Goal: Transaction & Acquisition: Subscribe to service/newsletter

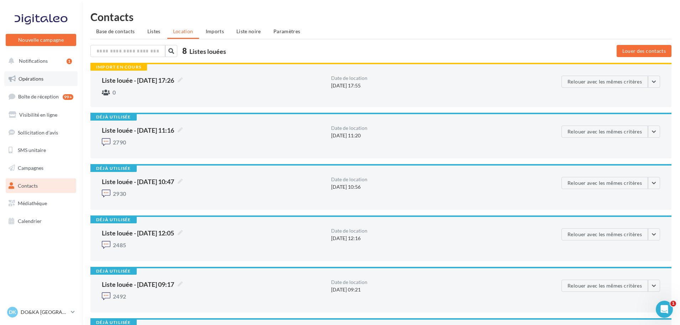
click at [20, 79] on span "Opérations" at bounding box center [31, 79] width 25 height 6
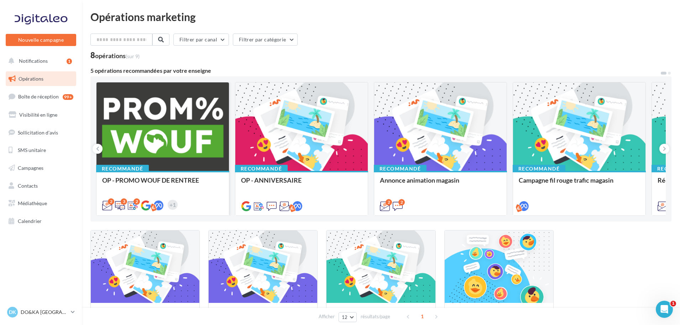
click at [151, 129] on div at bounding box center [163, 126] width 133 height 89
drag, startPoint x: 179, startPoint y: 275, endPoint x: 172, endPoint y: 251, distance: 25.2
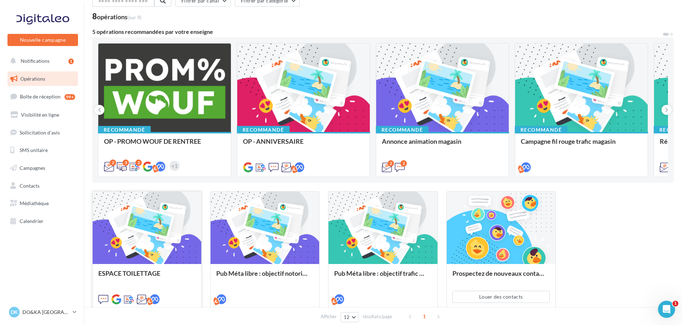
scroll to position [82, 0]
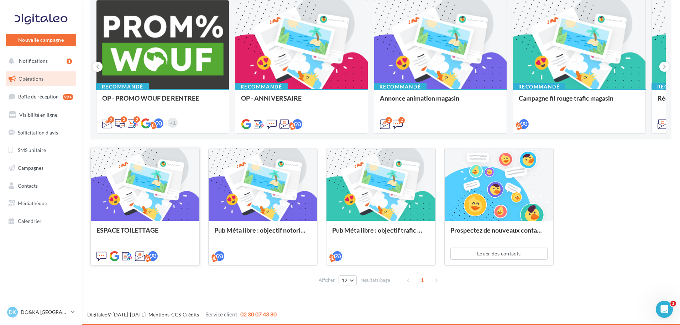
click at [164, 207] on div at bounding box center [145, 184] width 109 height 73
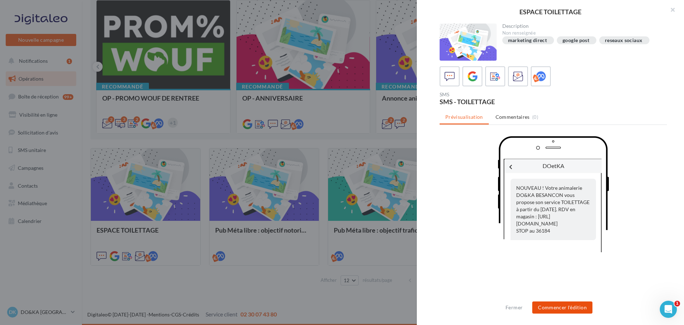
click at [568, 307] on button "Commencer l'édition" at bounding box center [562, 307] width 60 height 12
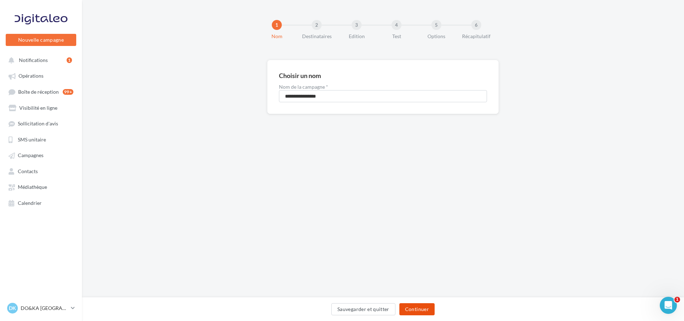
click at [413, 313] on button "Continuer" at bounding box center [416, 309] width 35 height 12
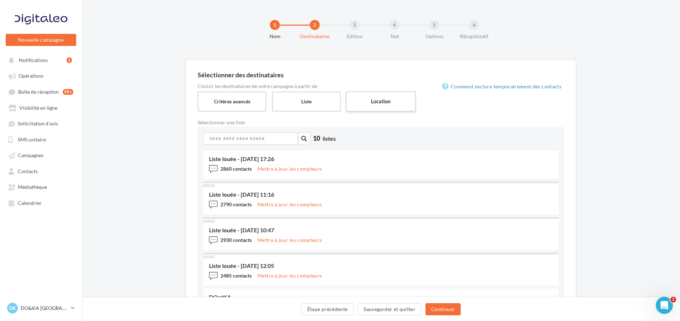
click at [376, 99] on label "Location" at bounding box center [381, 101] width 70 height 20
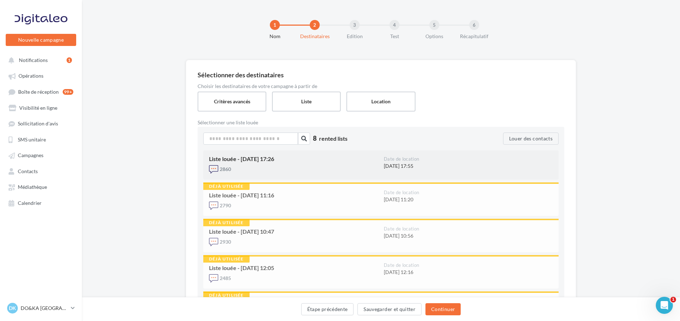
click at [244, 159] on div "Liste louée - [DATE] 17:26" at bounding box center [293, 159] width 169 height 6
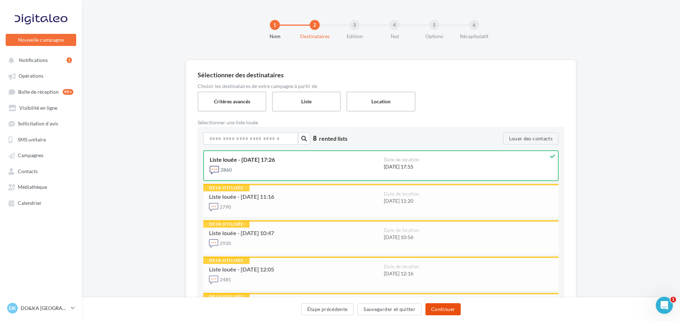
click at [450, 311] on button "Continuer" at bounding box center [443, 309] width 35 height 12
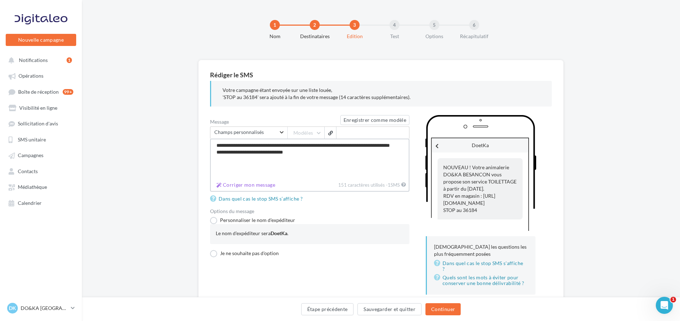
drag, startPoint x: 216, startPoint y: 142, endPoint x: 289, endPoint y: 152, distance: 73.4
click at [289, 152] on textarea "**********" at bounding box center [309, 159] width 199 height 41
click at [301, 153] on textarea "**********" at bounding box center [309, 159] width 199 height 41
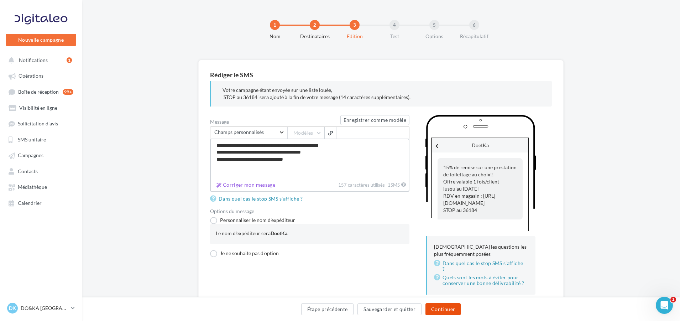
type textarea "**********"
click at [436, 309] on button "Continuer" at bounding box center [443, 309] width 35 height 12
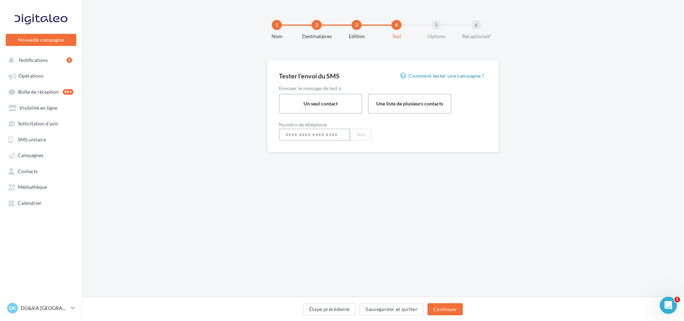
click at [299, 140] on input at bounding box center [314, 135] width 71 height 12
type input "**********"
click at [364, 134] on button "Test" at bounding box center [360, 135] width 21 height 12
click at [442, 311] on button "Continuer" at bounding box center [444, 309] width 35 height 12
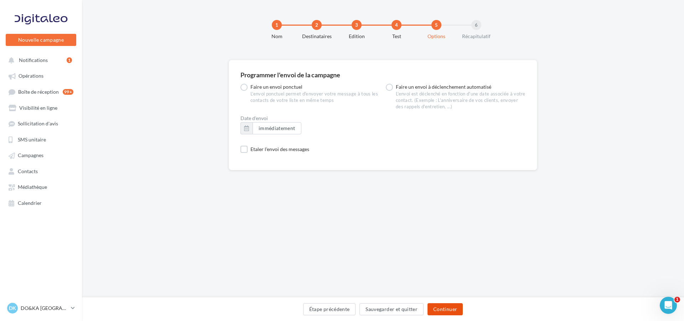
click at [442, 311] on button "Continuer" at bounding box center [444, 309] width 35 height 12
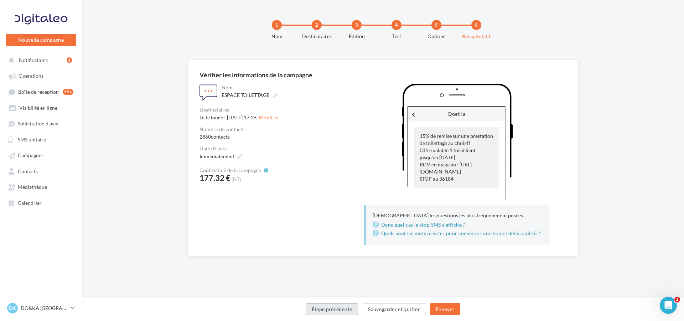
click at [341, 310] on button "Étape précédente" at bounding box center [332, 309] width 53 height 12
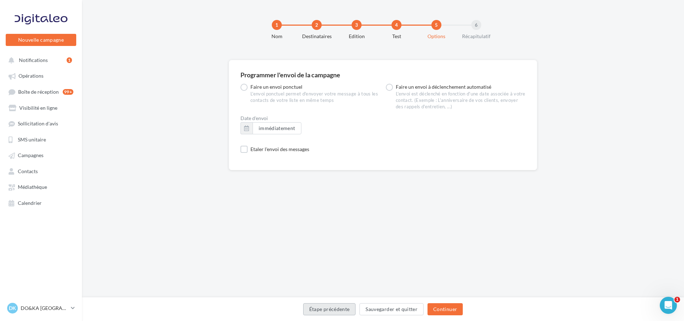
click at [341, 310] on button "Étape précédente" at bounding box center [329, 309] width 53 height 12
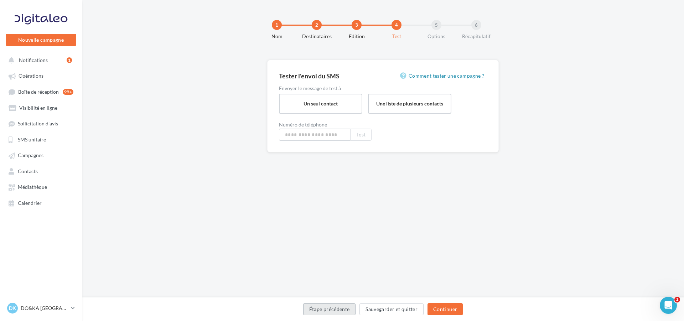
click at [341, 310] on button "Étape précédente" at bounding box center [329, 309] width 53 height 12
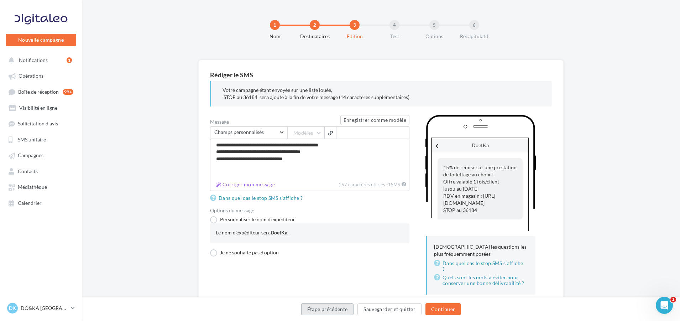
click at [341, 310] on button "Étape précédente" at bounding box center [327, 309] width 53 height 12
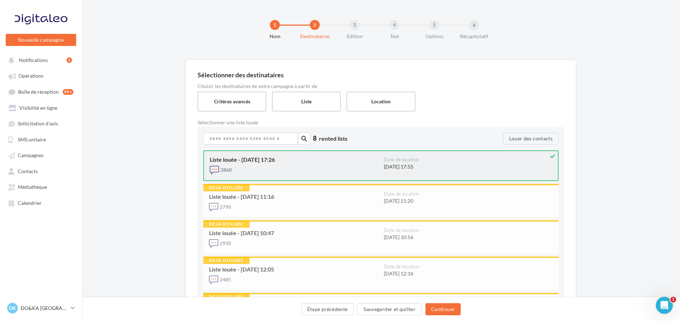
click at [305, 159] on div "Liste louée - [DATE] 17:26" at bounding box center [294, 160] width 168 height 6
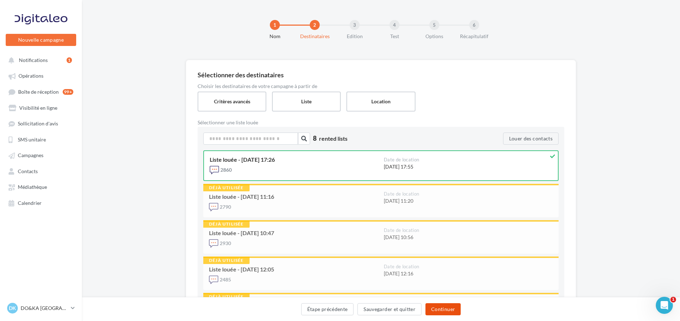
click at [437, 307] on button "Continuer" at bounding box center [443, 309] width 35 height 12
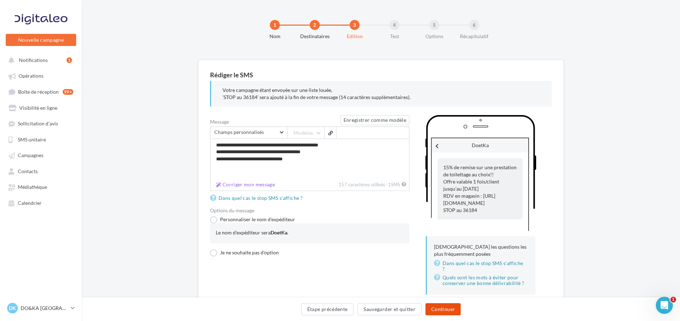
click at [437, 307] on button "Continuer" at bounding box center [443, 309] width 35 height 12
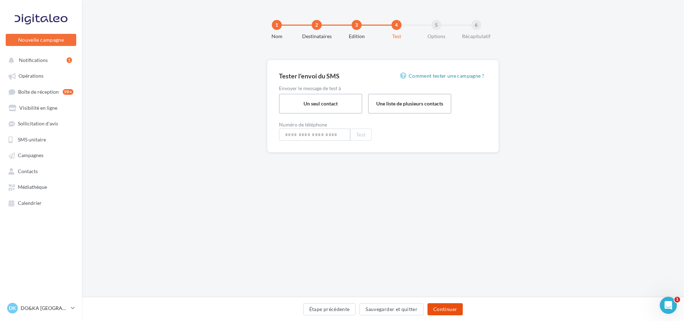
click at [437, 307] on button "Continuer" at bounding box center [444, 309] width 35 height 12
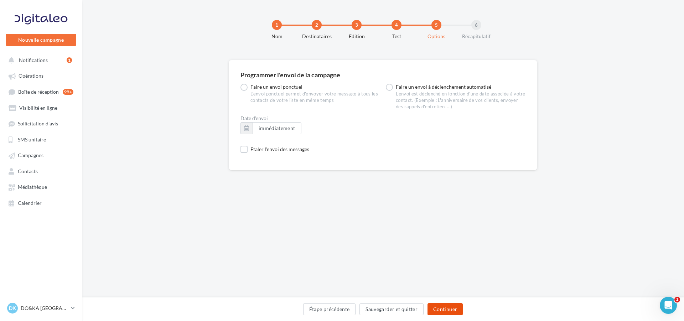
click at [437, 307] on button "Continuer" at bounding box center [444, 309] width 35 height 12
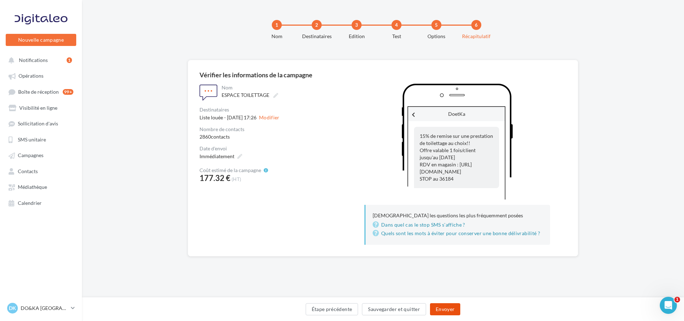
click at [437, 307] on button "Envoyer" at bounding box center [445, 309] width 30 height 12
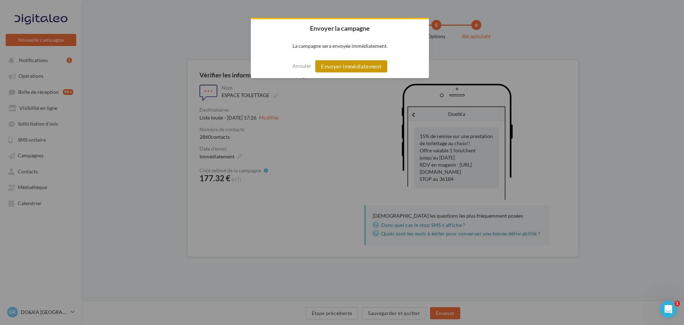
click at [341, 64] on button "Envoyer immédiatement" at bounding box center [351, 66] width 72 height 12
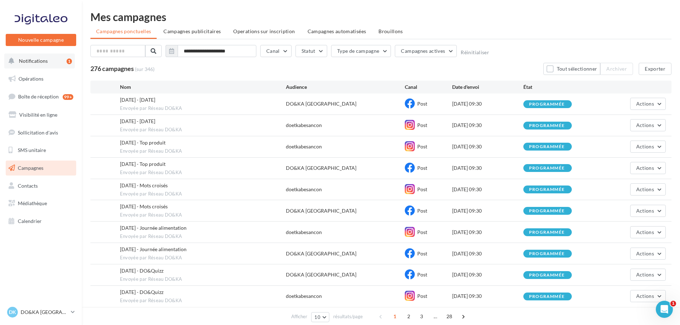
click at [27, 62] on span "Notifications" at bounding box center [33, 61] width 29 height 6
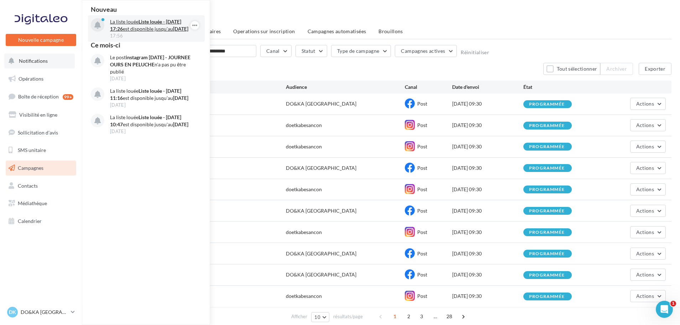
click at [118, 22] on p "La liste louée Liste louée - 22/09/2025 17:26 est disponible jusqu'au 22 octobr…" at bounding box center [151, 25] width 83 height 14
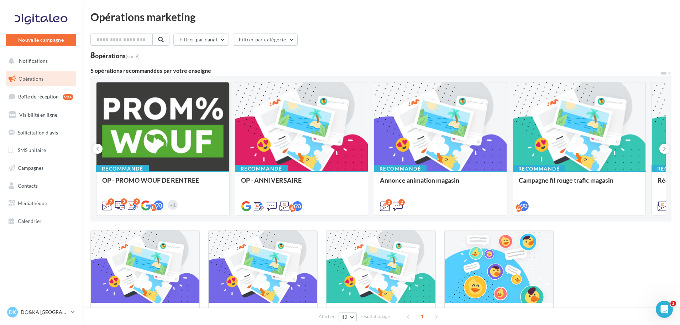
click at [191, 135] on div at bounding box center [163, 126] width 133 height 89
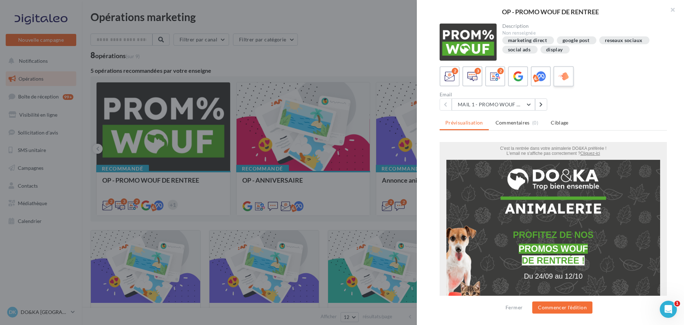
click at [560, 78] on icon at bounding box center [564, 76] width 10 height 10
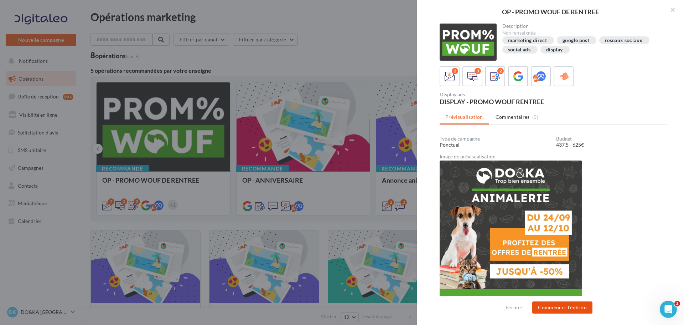
click at [569, 308] on button "Commencer l'édition" at bounding box center [562, 307] width 60 height 12
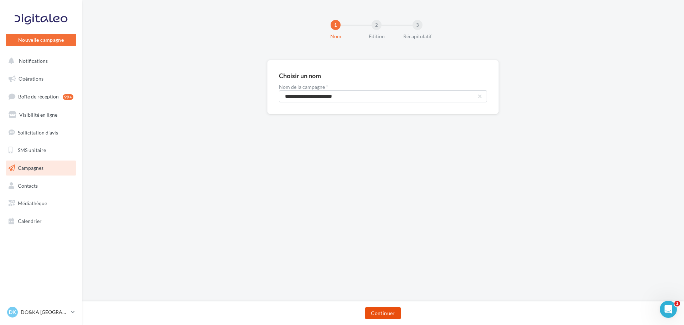
click at [387, 311] on button "Continuer" at bounding box center [382, 313] width 35 height 12
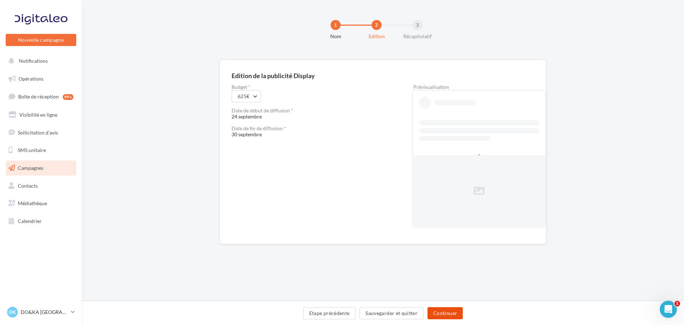
click at [443, 310] on button "Continuer" at bounding box center [444, 313] width 35 height 12
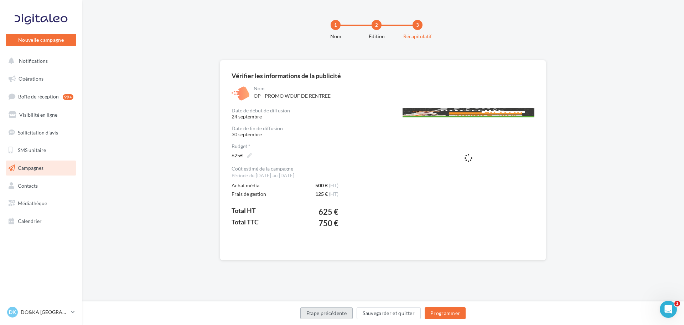
click at [334, 308] on button "Etape précédente" at bounding box center [326, 313] width 53 height 12
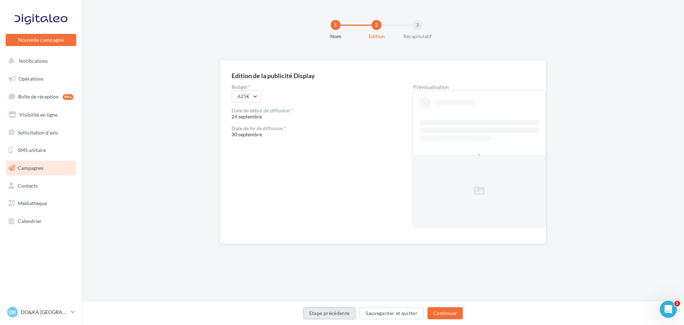
click at [333, 310] on button "Etape précédente" at bounding box center [329, 313] width 53 height 12
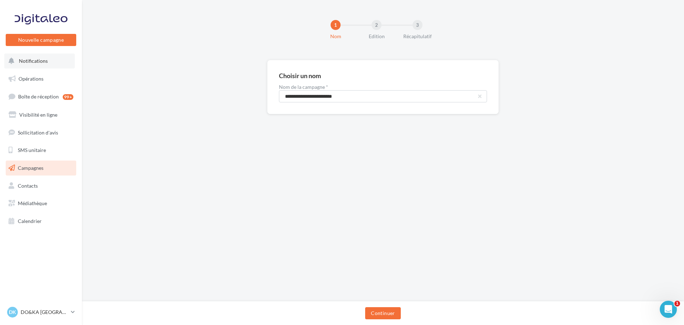
click at [29, 58] on span "Notifications" at bounding box center [33, 61] width 29 height 6
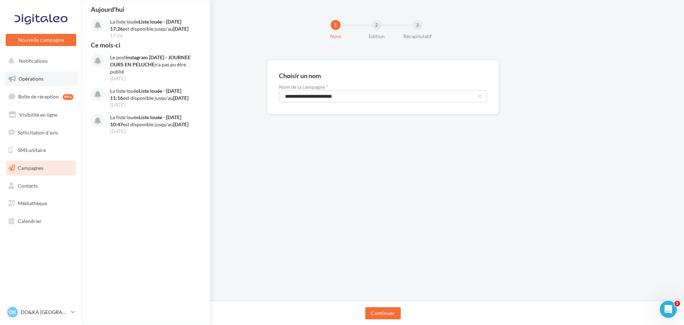
click at [37, 78] on span "Opérations" at bounding box center [31, 79] width 25 height 6
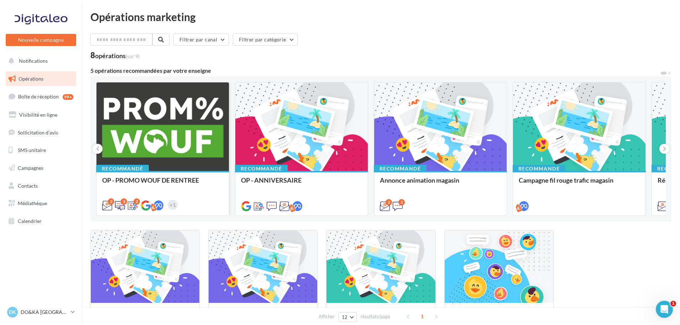
click at [140, 120] on div at bounding box center [163, 126] width 133 height 89
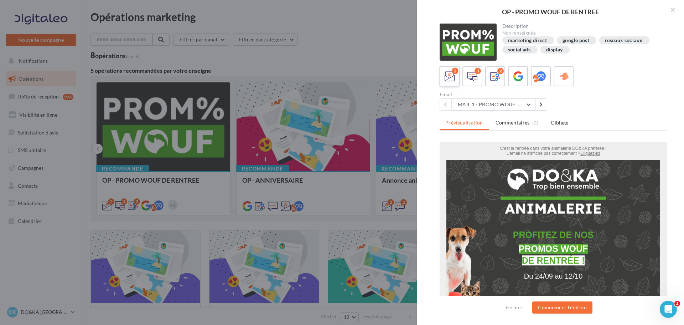
click at [447, 79] on icon at bounding box center [450, 76] width 10 height 10
drag, startPoint x: 116, startPoint y: 150, endPoint x: 554, endPoint y: 306, distance: 465.3
click at [554, 306] on button "Commencer l'édition" at bounding box center [562, 307] width 60 height 12
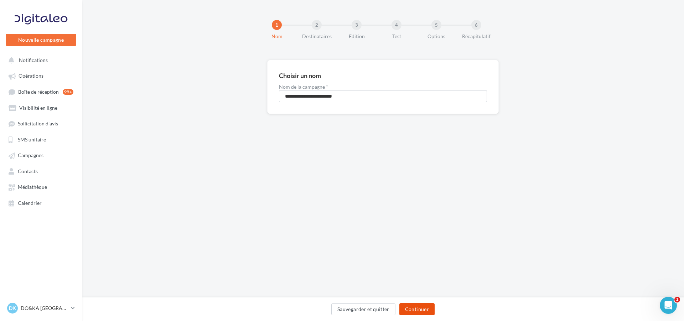
click at [418, 306] on button "Continuer" at bounding box center [416, 309] width 35 height 12
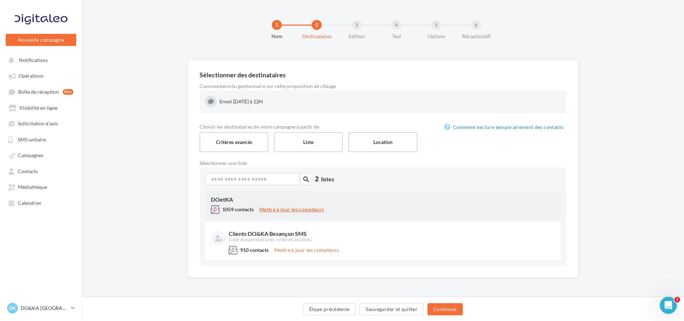
click at [273, 209] on button "Mettre à jour les compteurs" at bounding box center [291, 209] width 70 height 9
drag, startPoint x: 444, startPoint y: 310, endPoint x: 433, endPoint y: 301, distance: 14.7
click at [444, 310] on button "Continuer" at bounding box center [444, 309] width 35 height 12
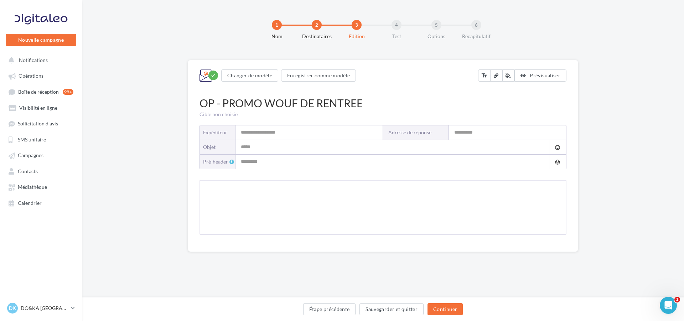
type input "**********"
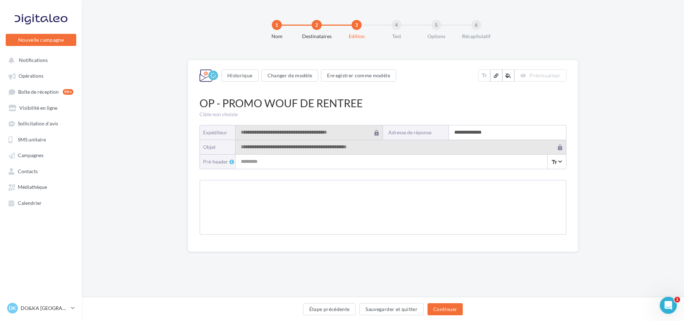
type input "**********"
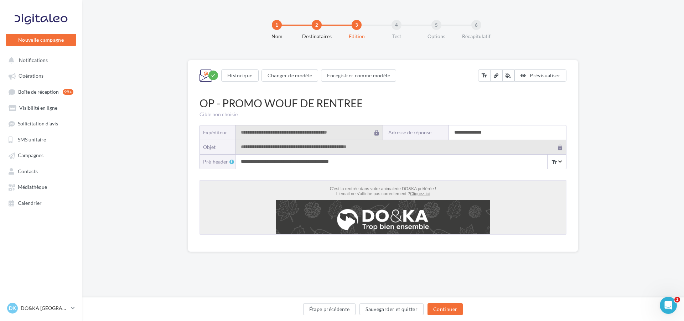
drag, startPoint x: 463, startPoint y: 131, endPoint x: 440, endPoint y: 132, distance: 23.5
click at [440, 134] on div "**********" at bounding box center [474, 132] width 183 height 14
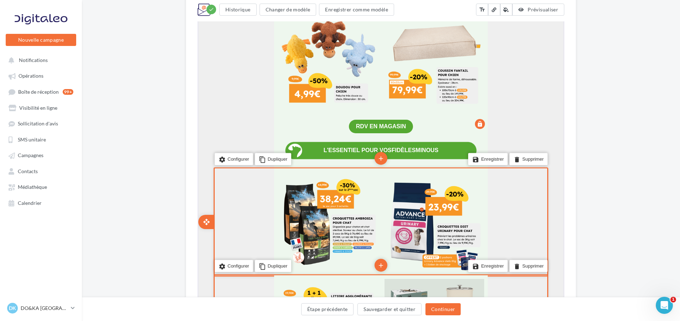
scroll to position [748, 0]
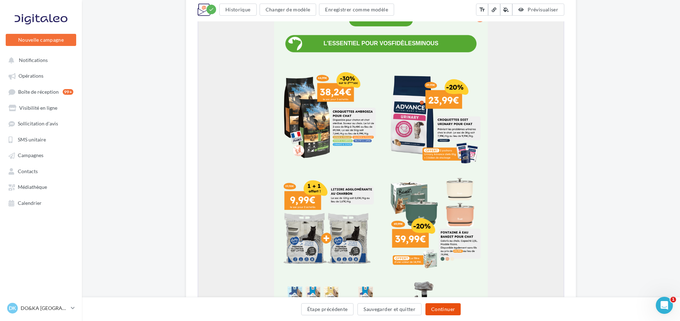
type input "**********"
click at [445, 307] on button "Continuer" at bounding box center [443, 309] width 35 height 12
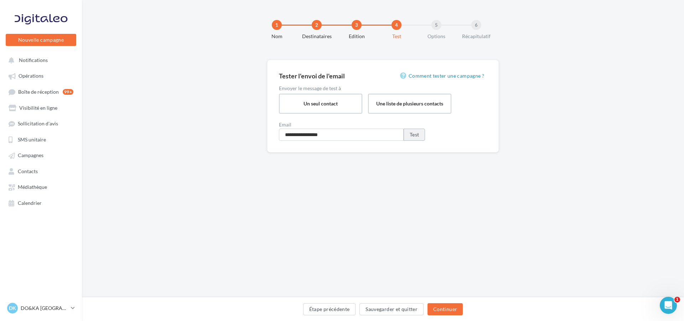
click at [413, 136] on button "Test" at bounding box center [414, 135] width 21 height 12
click at [438, 304] on button "Continuer" at bounding box center [444, 309] width 35 height 12
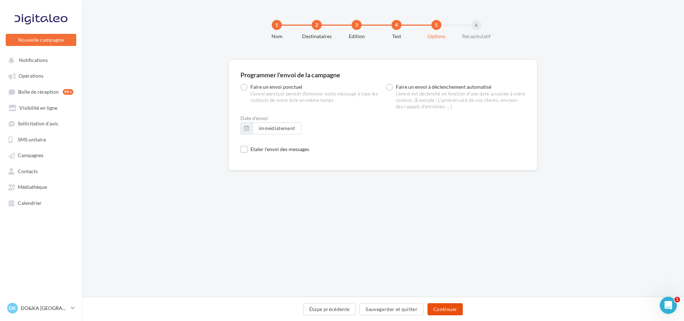
click at [447, 310] on button "Continuer" at bounding box center [444, 309] width 35 height 12
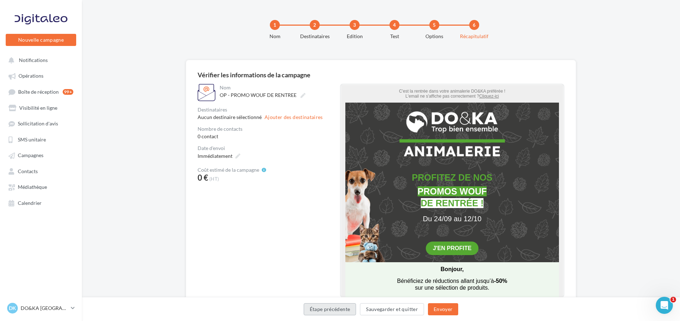
click at [326, 309] on button "Étape précédente" at bounding box center [330, 309] width 53 height 12
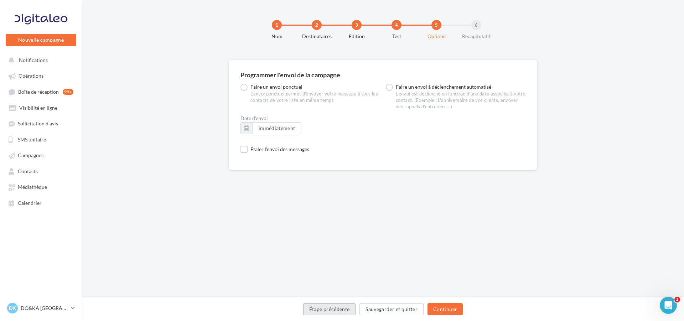
click at [326, 309] on button "Étape précédente" at bounding box center [329, 309] width 53 height 12
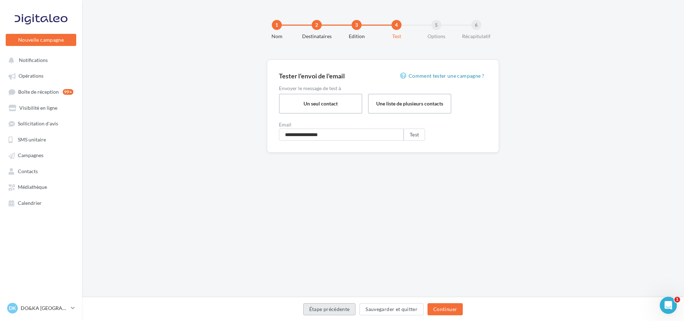
click at [326, 309] on button "Étape précédente" at bounding box center [329, 309] width 53 height 12
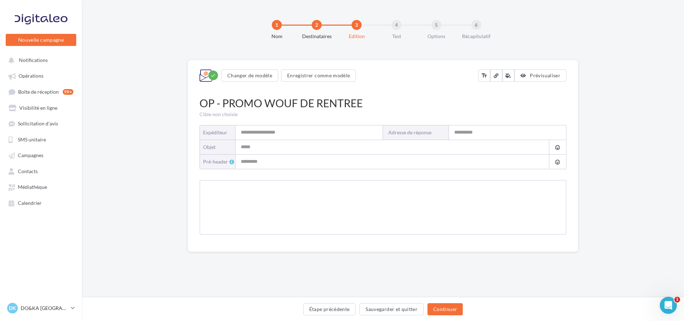
type input "**********"
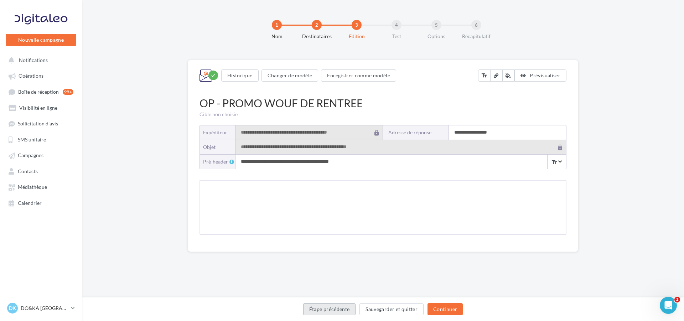
click at [326, 309] on button "Étape précédente" at bounding box center [329, 309] width 53 height 12
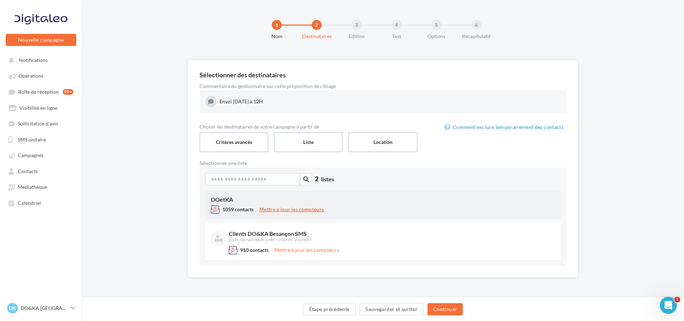
click at [285, 209] on button "Mettre à jour les compteurs" at bounding box center [291, 209] width 70 height 9
click at [221, 201] on div "DOetKA" at bounding box center [383, 200] width 344 height 6
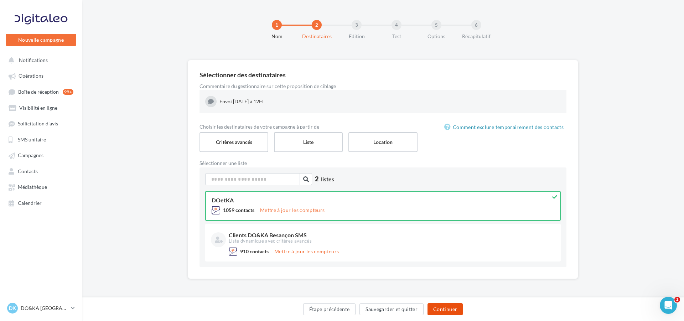
click at [449, 308] on button "Continuer" at bounding box center [444, 309] width 35 height 12
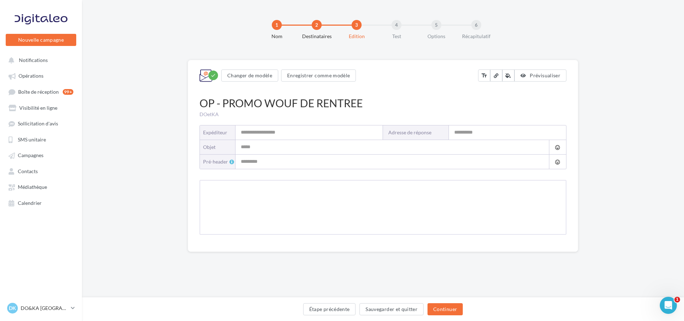
type input "**********"
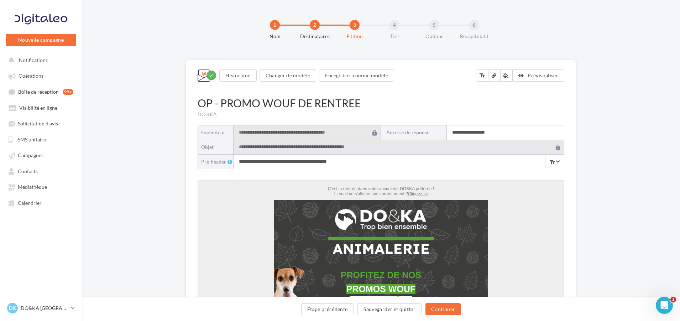
click at [449, 308] on button "Continuer" at bounding box center [443, 309] width 35 height 12
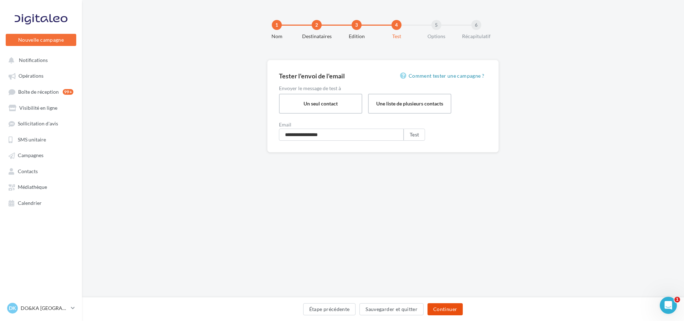
click at [449, 308] on button "Continuer" at bounding box center [444, 309] width 35 height 12
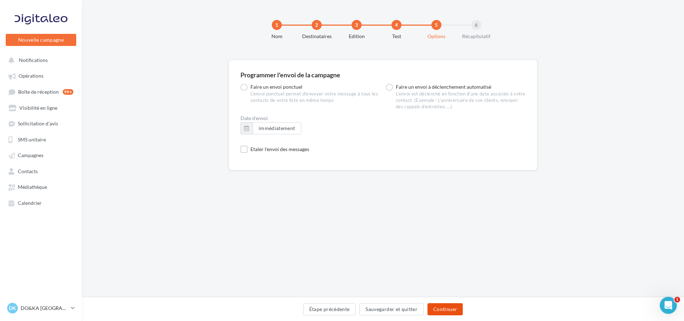
click at [449, 308] on button "Continuer" at bounding box center [444, 309] width 35 height 12
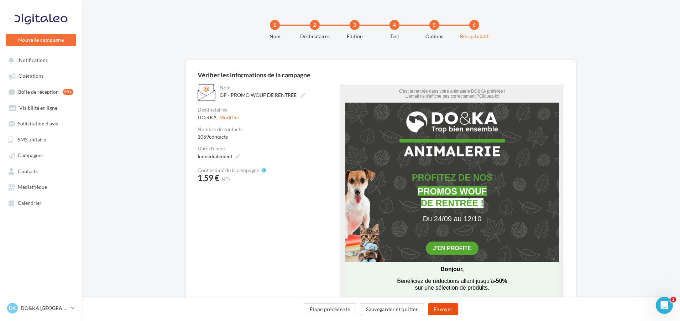
click at [449, 308] on button "Envoyer" at bounding box center [443, 309] width 30 height 12
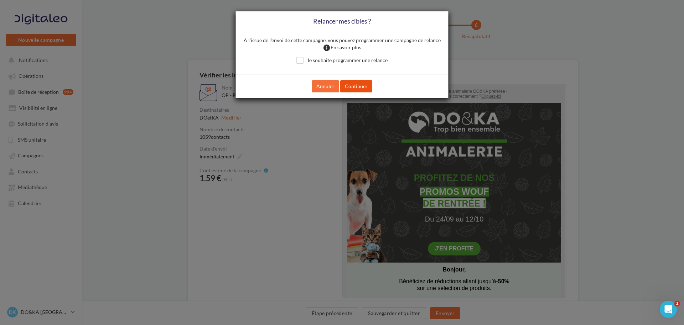
click at [352, 85] on button "Continuer" at bounding box center [356, 86] width 32 height 12
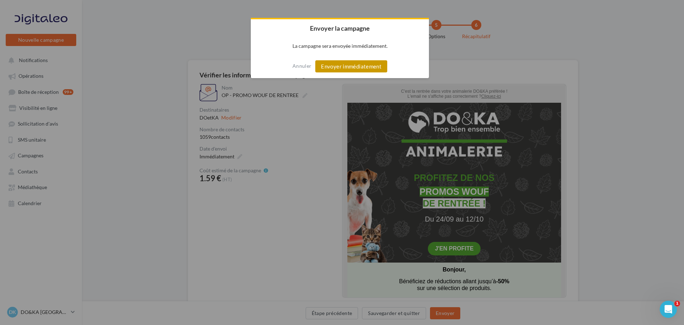
click at [347, 67] on button "Envoyer immédiatement" at bounding box center [351, 66] width 72 height 12
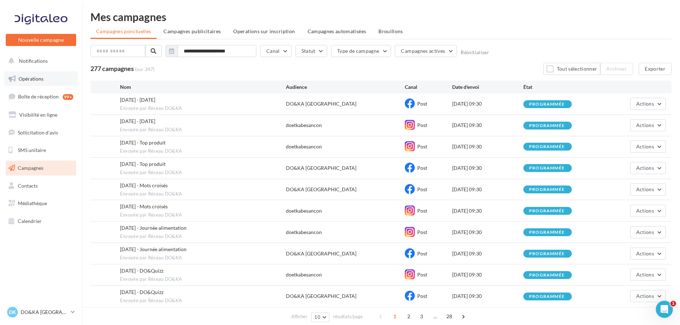
click at [40, 73] on link "Opérations" at bounding box center [40, 78] width 73 height 15
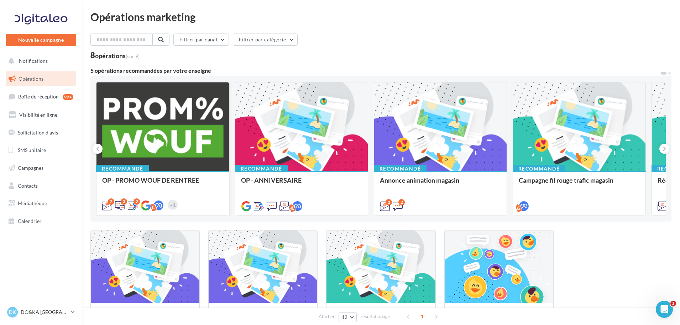
click at [136, 150] on div at bounding box center [163, 126] width 133 height 89
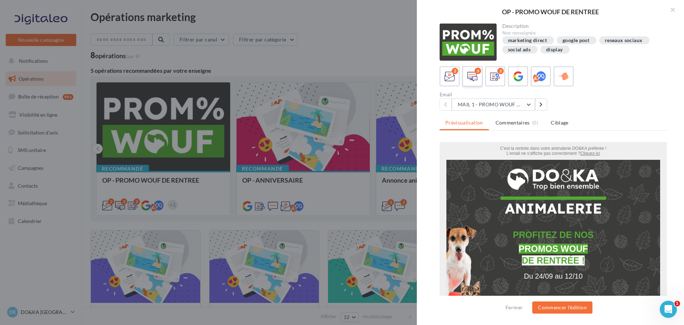
click at [471, 79] on icon at bounding box center [472, 76] width 10 height 10
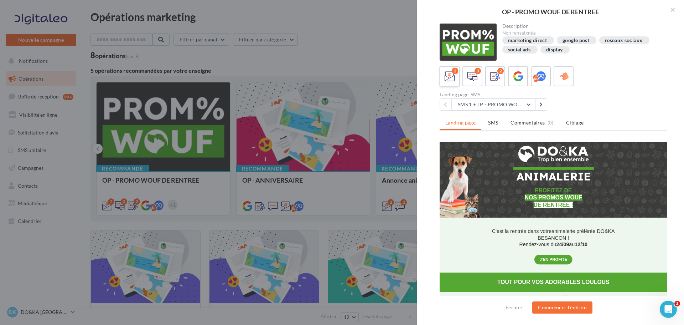
click at [450, 76] on icon at bounding box center [450, 76] width 10 height 10
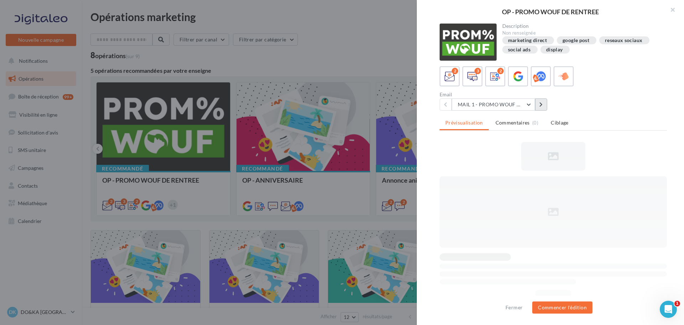
click at [539, 105] on button at bounding box center [541, 104] width 12 height 12
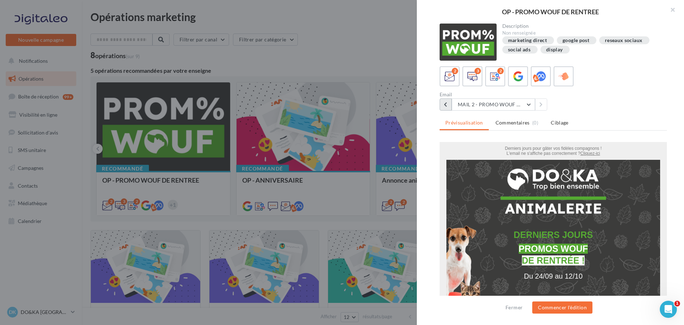
click at [447, 107] on icon at bounding box center [445, 104] width 3 height 5
click at [470, 73] on icon at bounding box center [472, 76] width 10 height 10
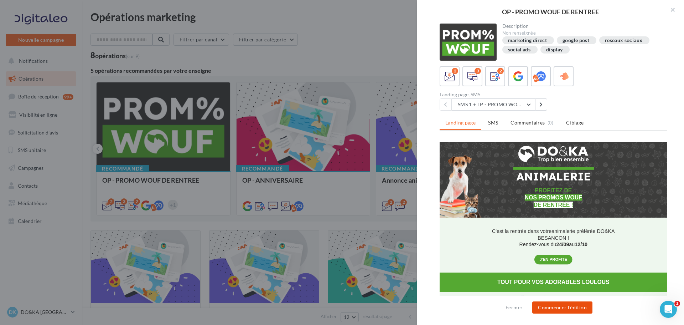
click at [552, 308] on button "Commencer l'édition" at bounding box center [562, 307] width 60 height 12
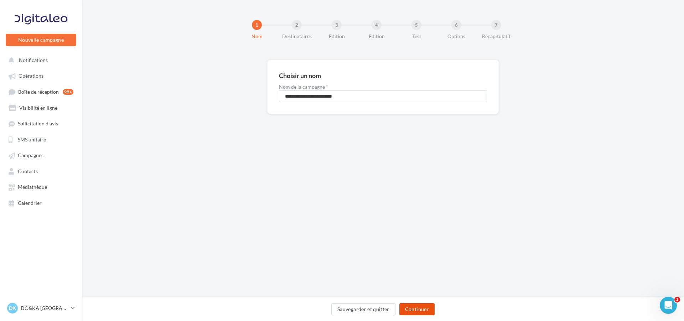
click at [418, 305] on button "Continuer" at bounding box center [416, 309] width 35 height 12
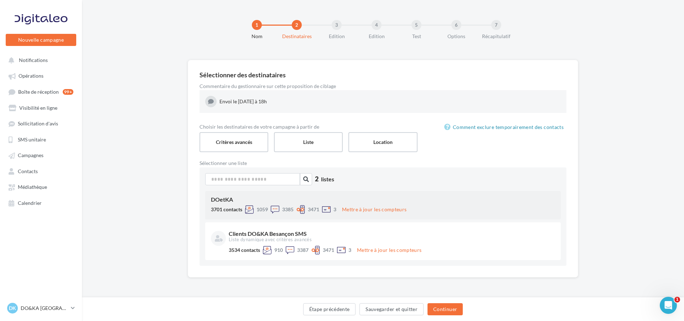
click at [223, 200] on div "DOetKA" at bounding box center [383, 200] width 344 height 6
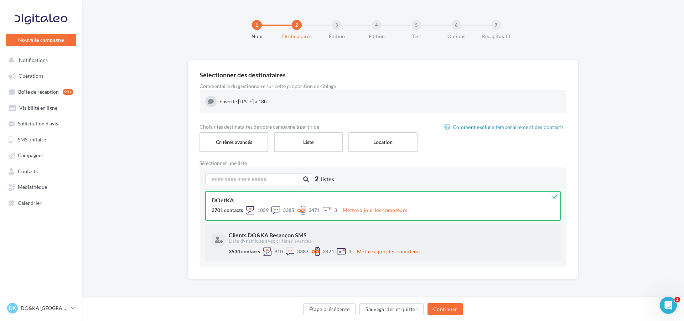
click at [373, 249] on button "Mettre à jour les compteurs" at bounding box center [389, 251] width 70 height 9
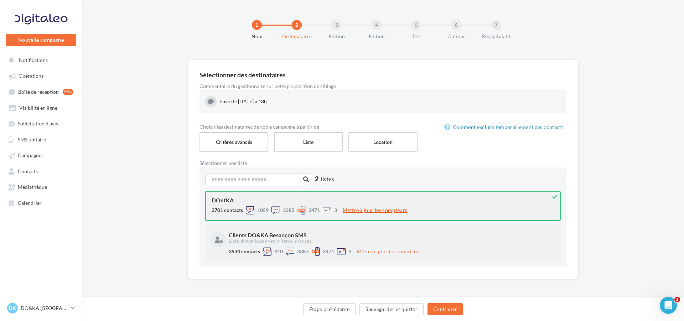
click at [376, 210] on button "Mettre à jour les compteurs" at bounding box center [375, 210] width 70 height 9
click at [454, 309] on button "Continuer" at bounding box center [444, 309] width 35 height 12
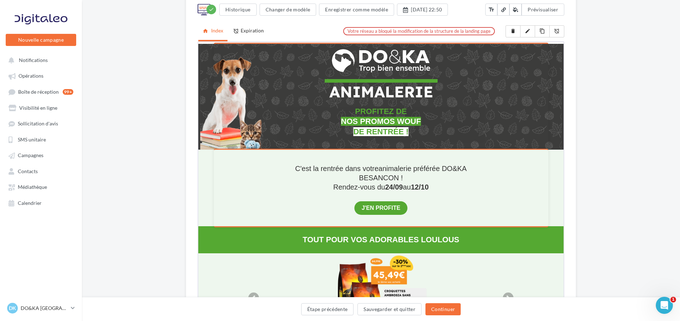
scroll to position [214, 0]
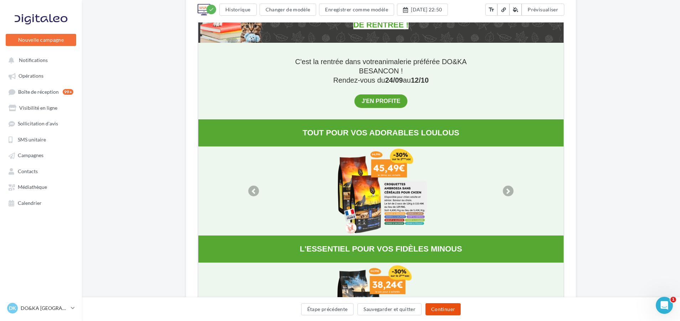
click at [440, 305] on button "Continuer" at bounding box center [443, 309] width 35 height 12
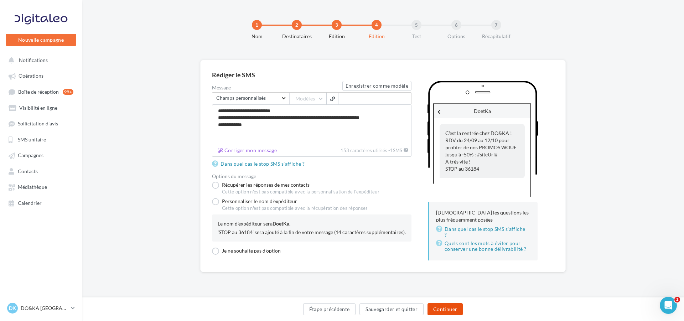
click at [439, 309] on button "Continuer" at bounding box center [444, 309] width 35 height 12
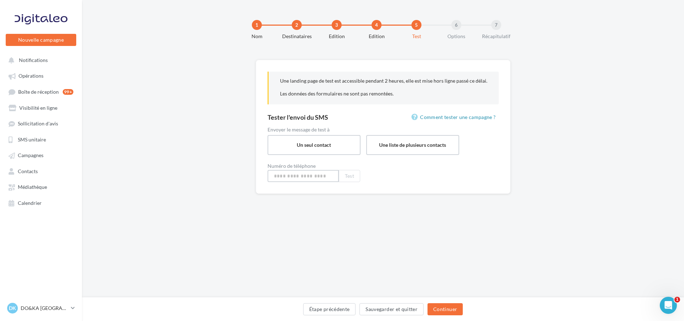
click at [311, 178] on input at bounding box center [303, 176] width 71 height 12
type input "**********"
click at [348, 176] on button "Test" at bounding box center [349, 176] width 21 height 12
click at [451, 307] on button "Continuer" at bounding box center [444, 309] width 35 height 12
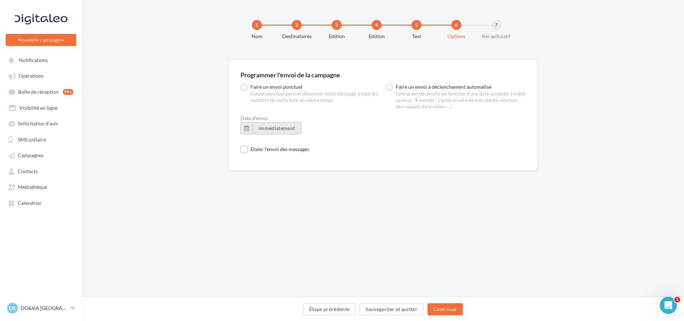
click at [263, 126] on span "immédiatement" at bounding box center [277, 128] width 37 height 6
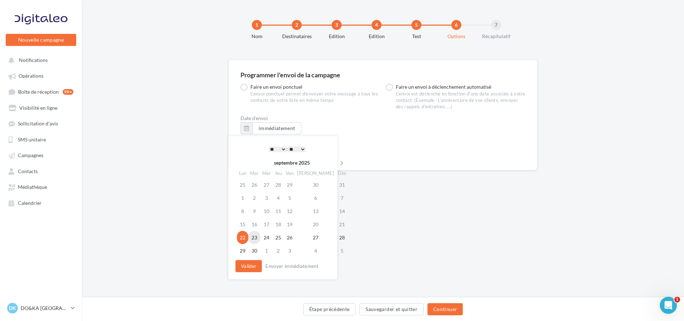
click at [257, 240] on td "23" at bounding box center [254, 237] width 12 height 13
click at [249, 266] on button "Valider" at bounding box center [248, 266] width 26 height 12
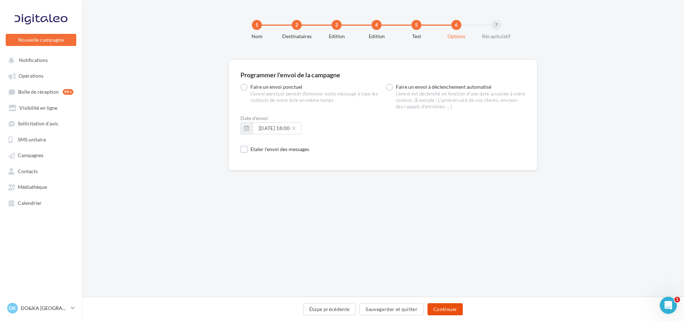
click at [444, 308] on button "Continuer" at bounding box center [444, 309] width 35 height 12
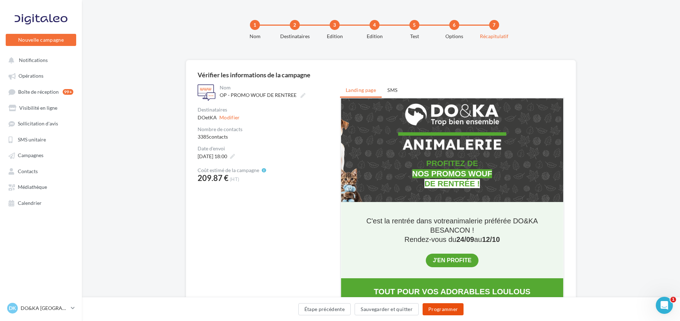
click at [444, 308] on button "Programmer" at bounding box center [443, 309] width 41 height 12
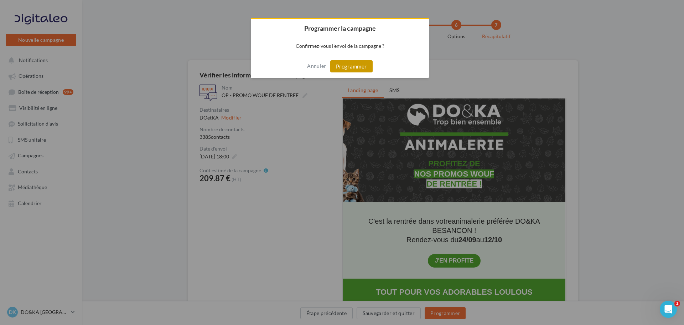
click at [337, 67] on button "Programmer" at bounding box center [351, 66] width 42 height 12
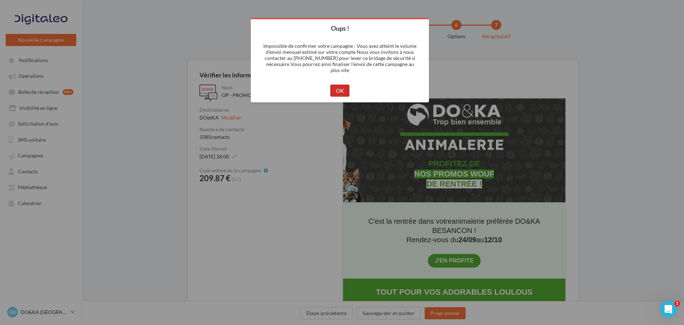
click at [336, 90] on button "OK" at bounding box center [340, 90] width 20 height 12
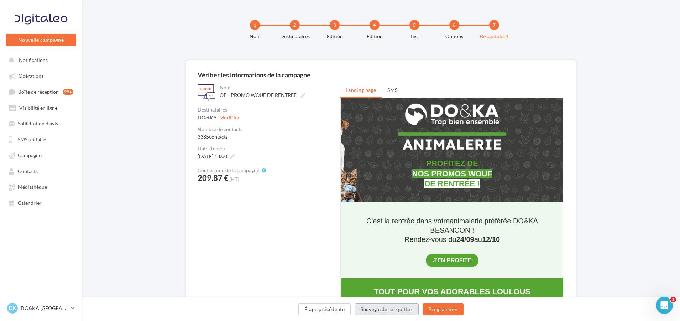
click at [366, 310] on button "Sauvegarder et quitter" at bounding box center [387, 309] width 64 height 12
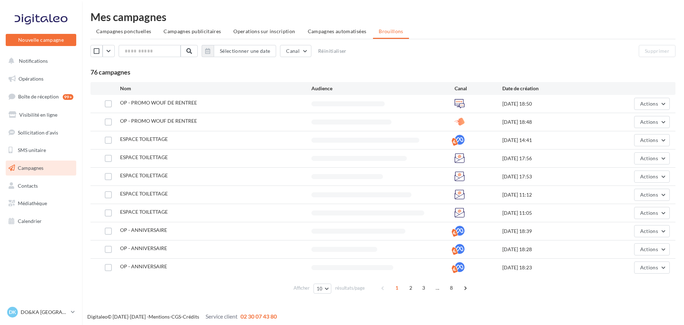
click at [35, 55] on button "Notifications" at bounding box center [39, 60] width 71 height 15
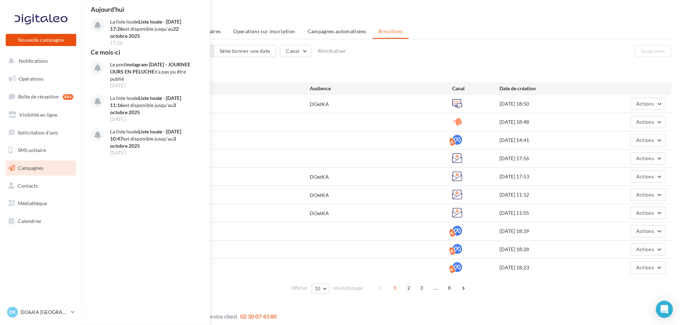
click at [34, 38] on button "Nouvelle campagne" at bounding box center [41, 40] width 71 height 12
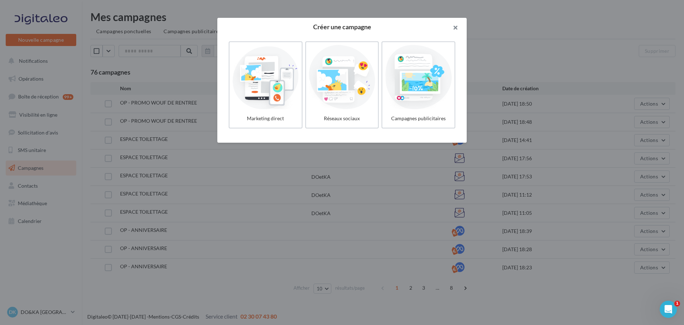
click at [456, 24] on button "button" at bounding box center [452, 28] width 28 height 21
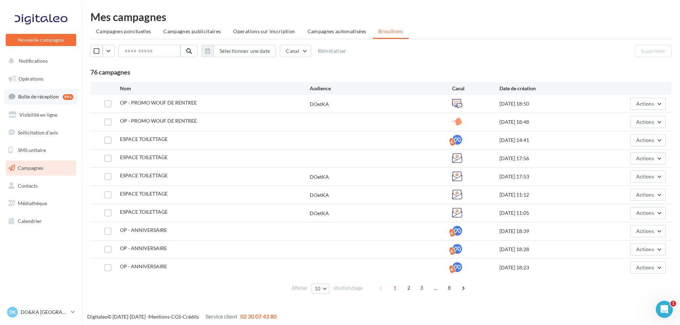
click at [34, 98] on span "Boîte de réception" at bounding box center [38, 96] width 41 height 6
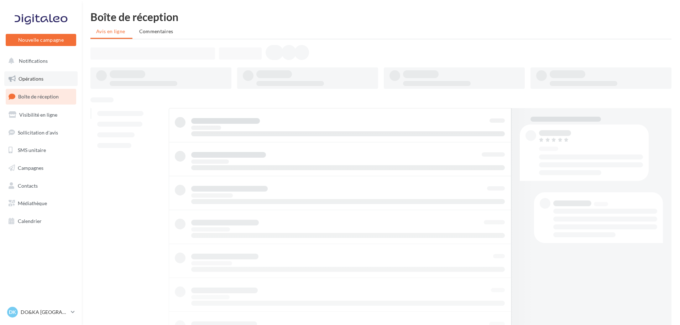
click at [23, 78] on span "Opérations" at bounding box center [31, 79] width 25 height 6
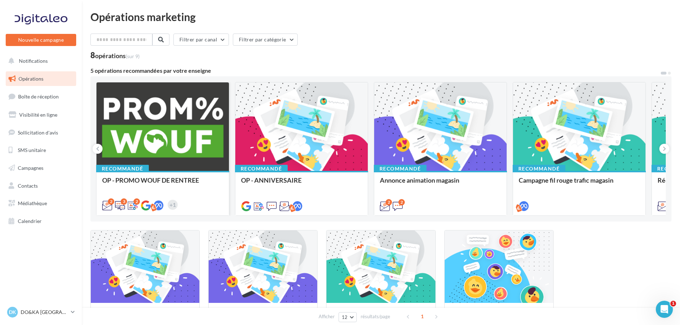
click at [147, 145] on div at bounding box center [163, 126] width 133 height 89
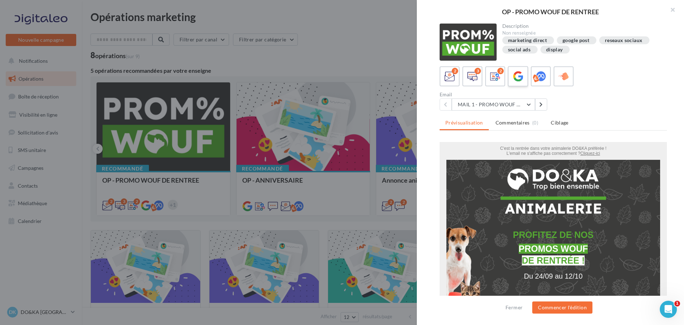
click at [522, 77] on icon at bounding box center [518, 76] width 10 height 10
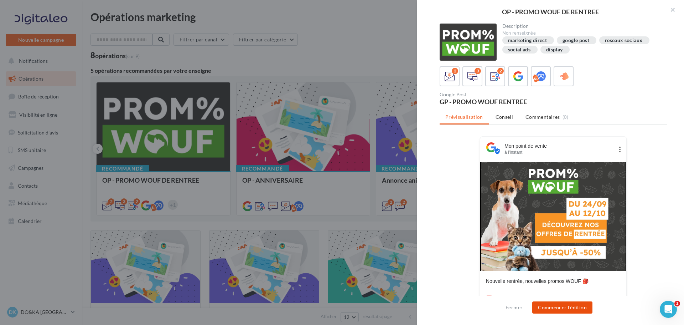
click at [557, 307] on button "Commencer l'édition" at bounding box center [562, 307] width 60 height 12
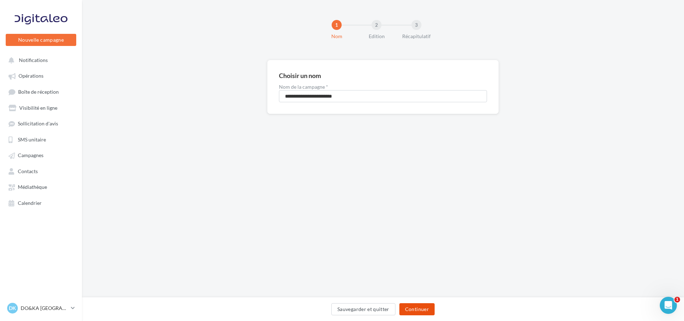
click at [407, 309] on button "Continuer" at bounding box center [416, 309] width 35 height 12
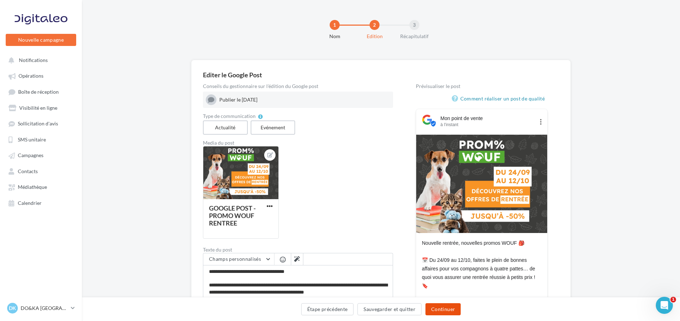
click at [452, 308] on button "Continuer" at bounding box center [443, 309] width 35 height 12
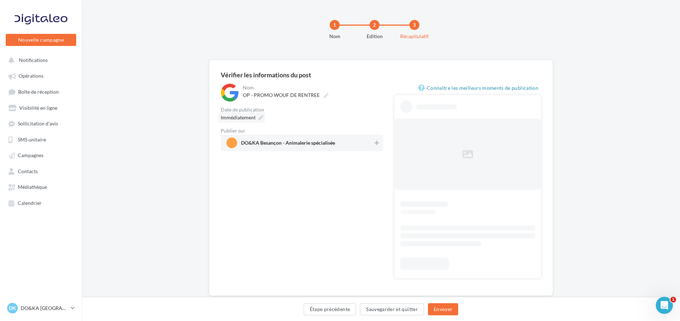
click at [240, 118] on span "Immédiatement" at bounding box center [238, 117] width 35 height 6
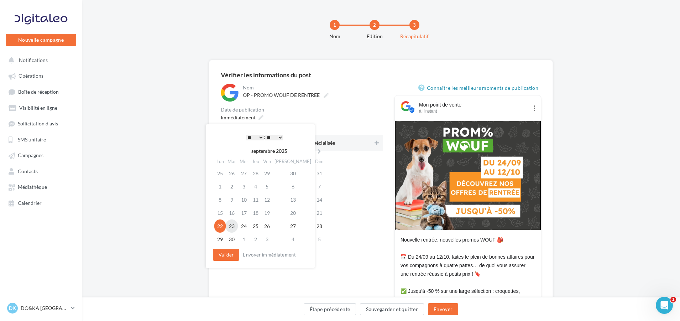
click at [234, 226] on td "23" at bounding box center [232, 225] width 12 height 13
click at [228, 249] on button "Valider" at bounding box center [226, 255] width 26 height 12
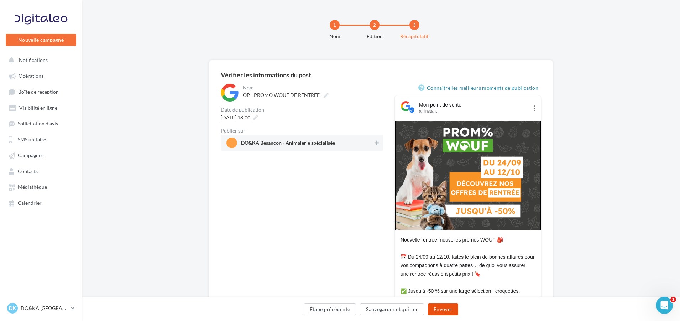
click at [437, 310] on button "Envoyer" at bounding box center [443, 309] width 30 height 12
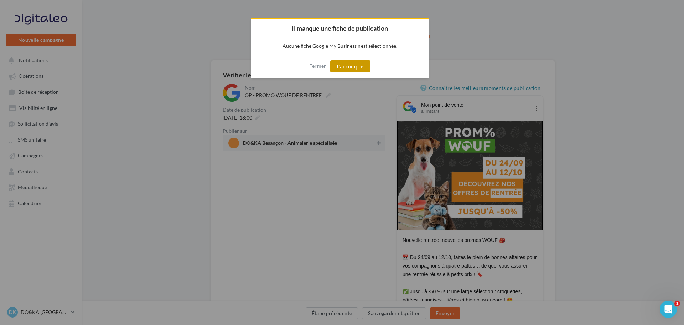
click at [347, 62] on button "J'ai compris" at bounding box center [350, 66] width 41 height 12
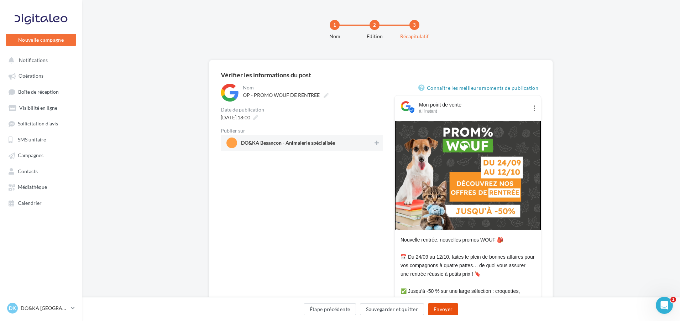
click at [444, 310] on button "Envoyer" at bounding box center [443, 309] width 30 height 12
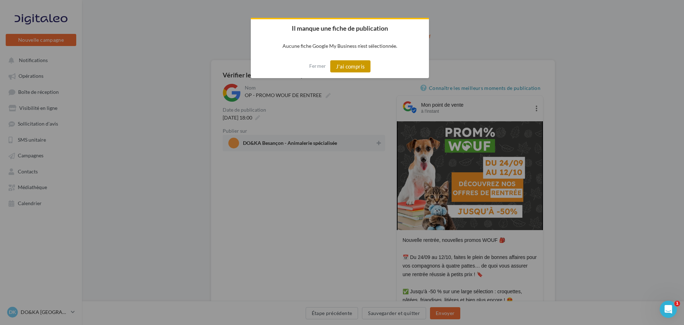
click at [332, 64] on button "J'ai compris" at bounding box center [350, 66] width 41 height 12
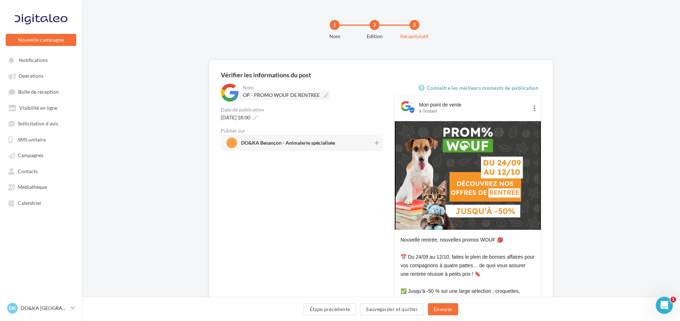
click at [292, 98] on span "OP - PROMO WOUF DE RENTREE" at bounding box center [281, 95] width 77 height 6
click at [292, 98] on input "**********" at bounding box center [274, 96] width 63 height 12
click at [287, 148] on span "DO&KA Besançon - Animalerie spécialisée" at bounding box center [288, 147] width 94 height 8
click at [441, 306] on button "Envoyer" at bounding box center [443, 309] width 30 height 12
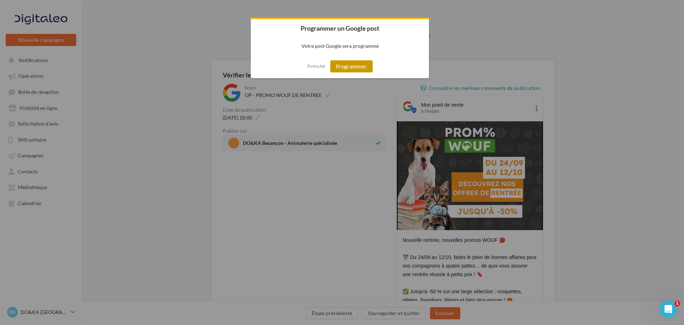
click at [350, 69] on button "Programmer" at bounding box center [351, 66] width 42 height 12
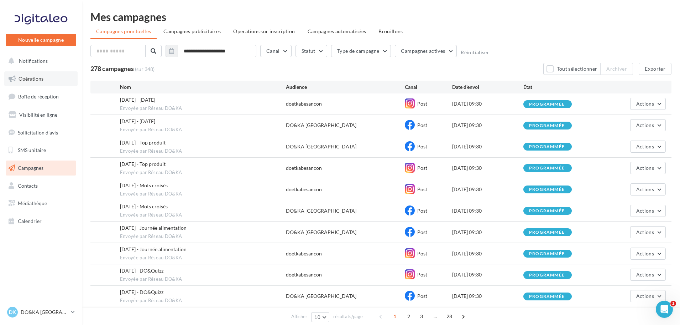
click at [36, 77] on span "Opérations" at bounding box center [31, 79] width 25 height 6
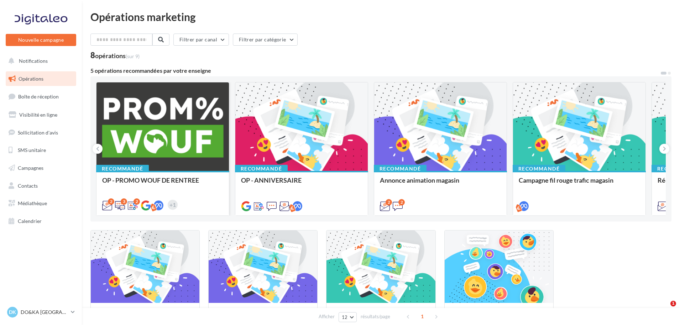
click at [155, 132] on div at bounding box center [163, 126] width 133 height 89
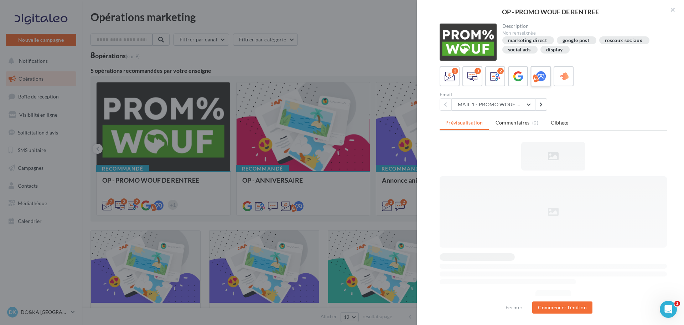
click at [537, 77] on icon at bounding box center [541, 76] width 10 height 10
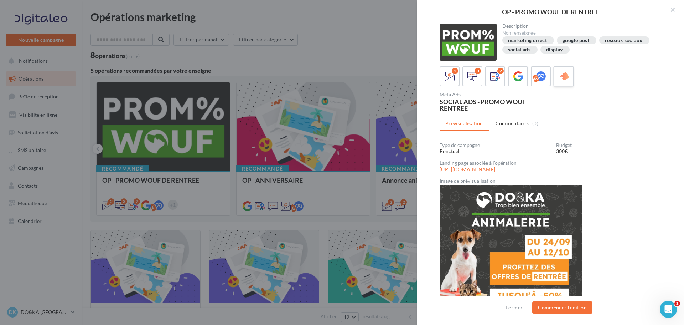
click at [560, 79] on icon at bounding box center [564, 76] width 10 height 10
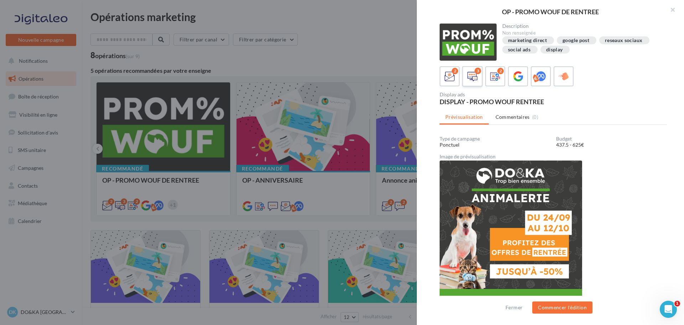
click at [471, 77] on icon at bounding box center [472, 76] width 10 height 10
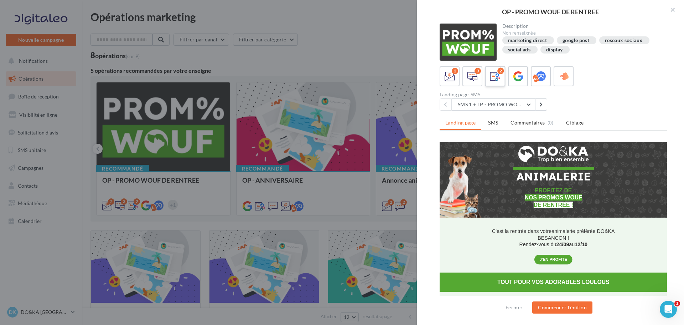
click at [487, 81] on label "2" at bounding box center [495, 76] width 20 height 20
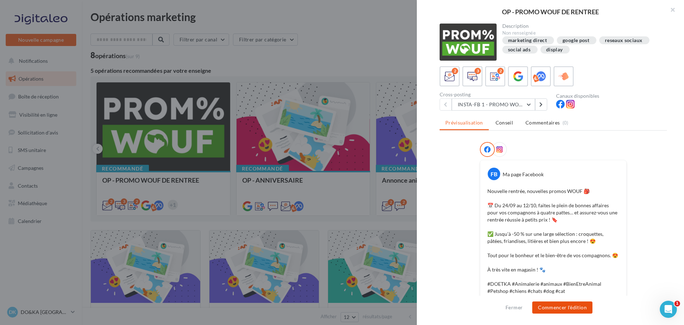
click at [558, 308] on button "Commencer l'édition" at bounding box center [562, 307] width 60 height 12
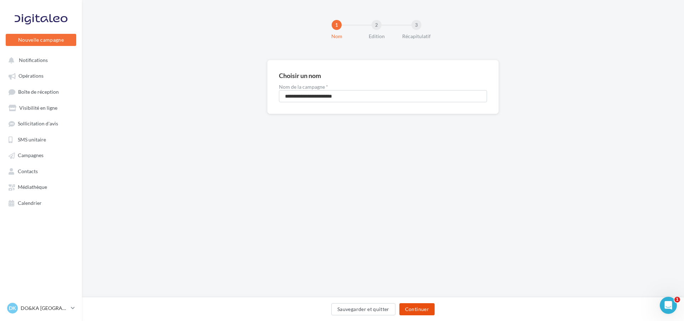
click at [421, 306] on button "Continuer" at bounding box center [416, 309] width 35 height 12
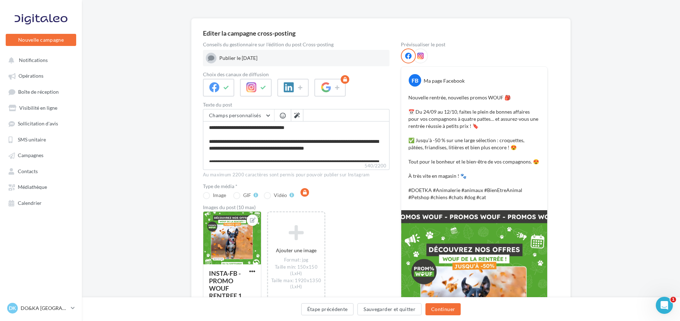
scroll to position [107, 0]
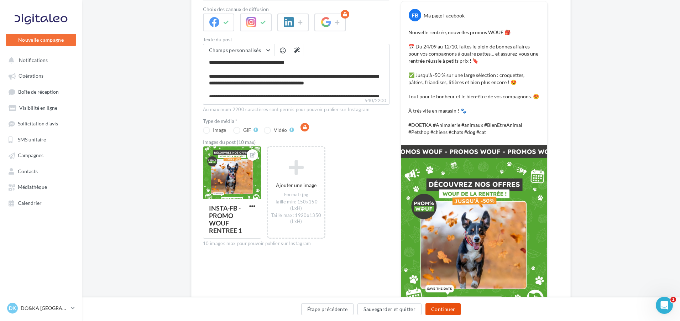
click at [447, 307] on button "Continuer" at bounding box center [443, 309] width 35 height 12
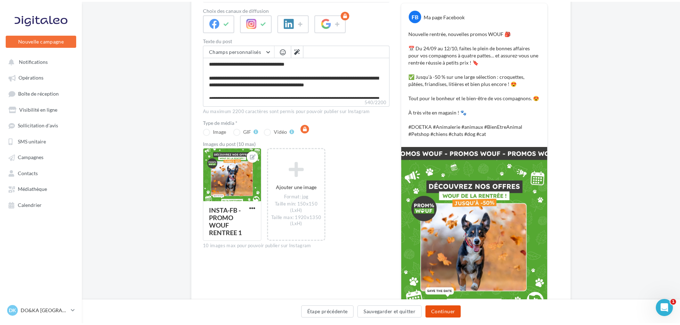
scroll to position [0, 0]
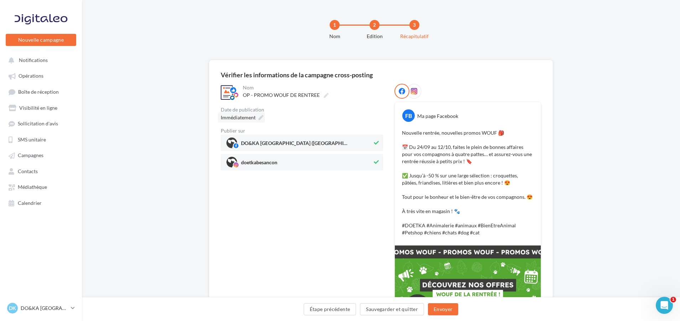
click at [231, 116] on span "Immédiatement" at bounding box center [238, 117] width 35 height 6
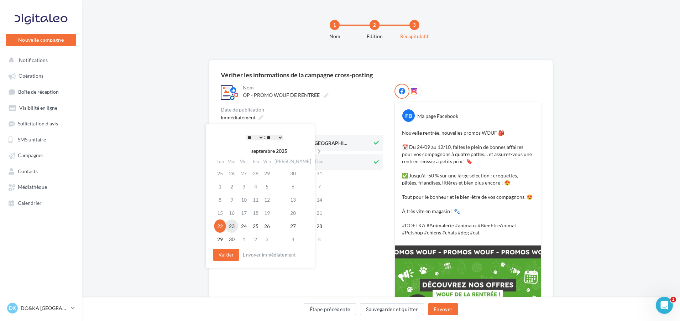
click at [234, 226] on td "23" at bounding box center [232, 225] width 12 height 13
click at [227, 258] on button "Valider" at bounding box center [226, 255] width 26 height 12
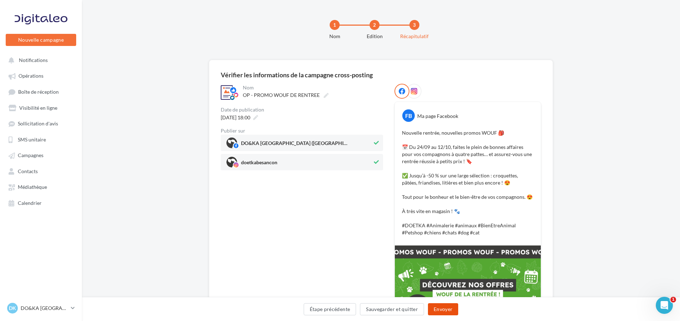
click at [437, 306] on button "Envoyer" at bounding box center [443, 309] width 30 height 12
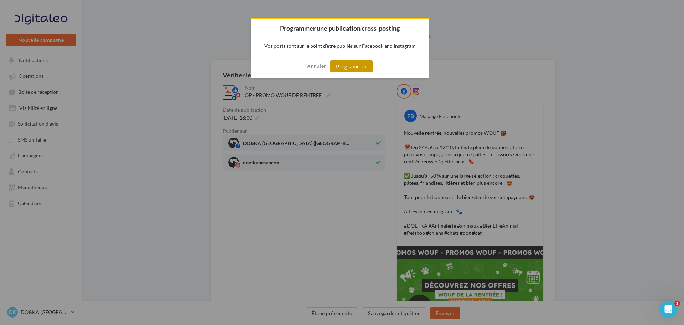
click at [341, 66] on button "Programmer" at bounding box center [351, 66] width 42 height 12
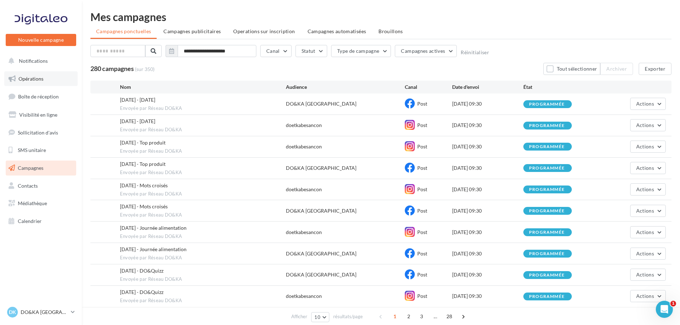
click at [32, 76] on span "Opérations" at bounding box center [31, 79] width 25 height 6
